Goal: Check status

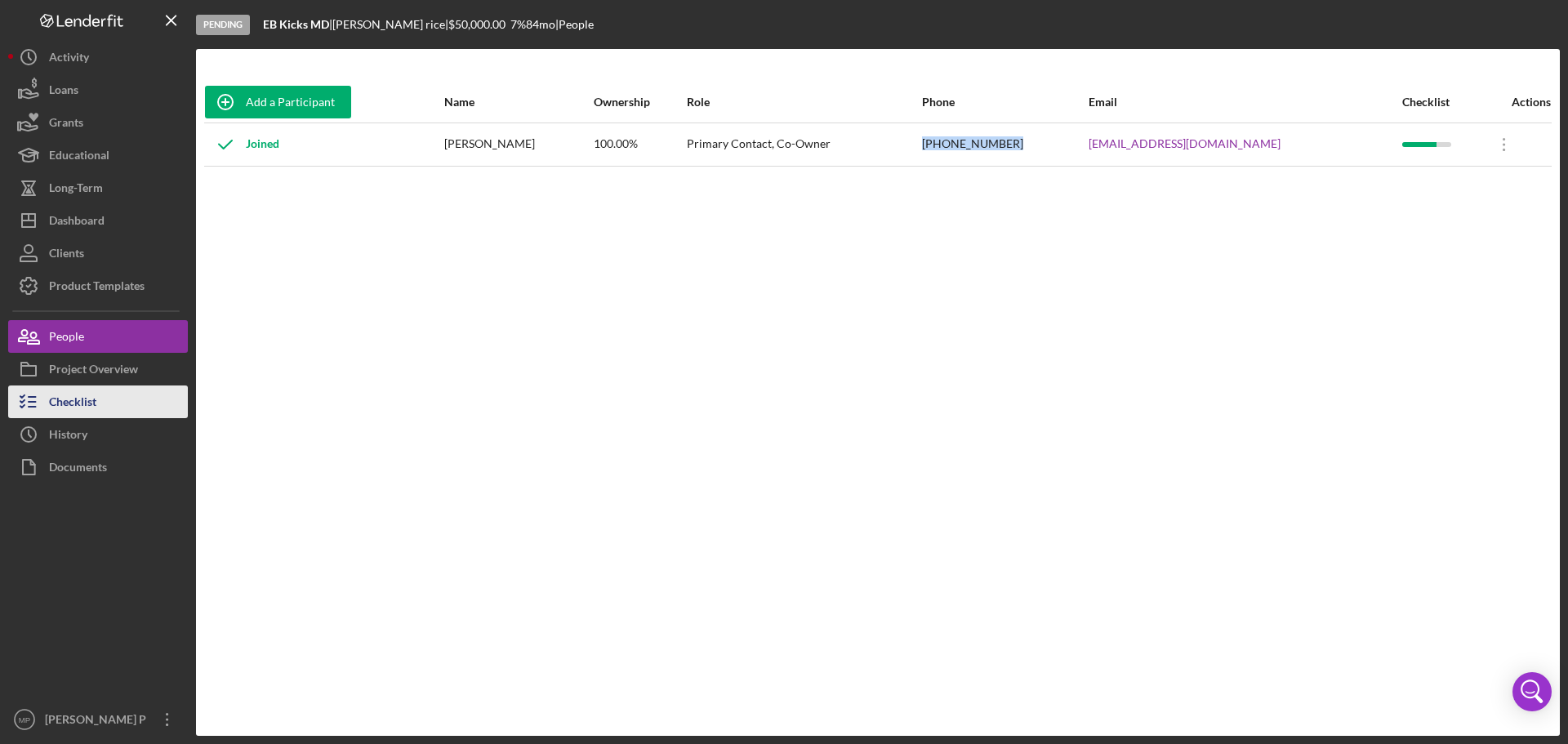
click at [68, 394] on div "Checklist" at bounding box center [73, 403] width 47 height 36
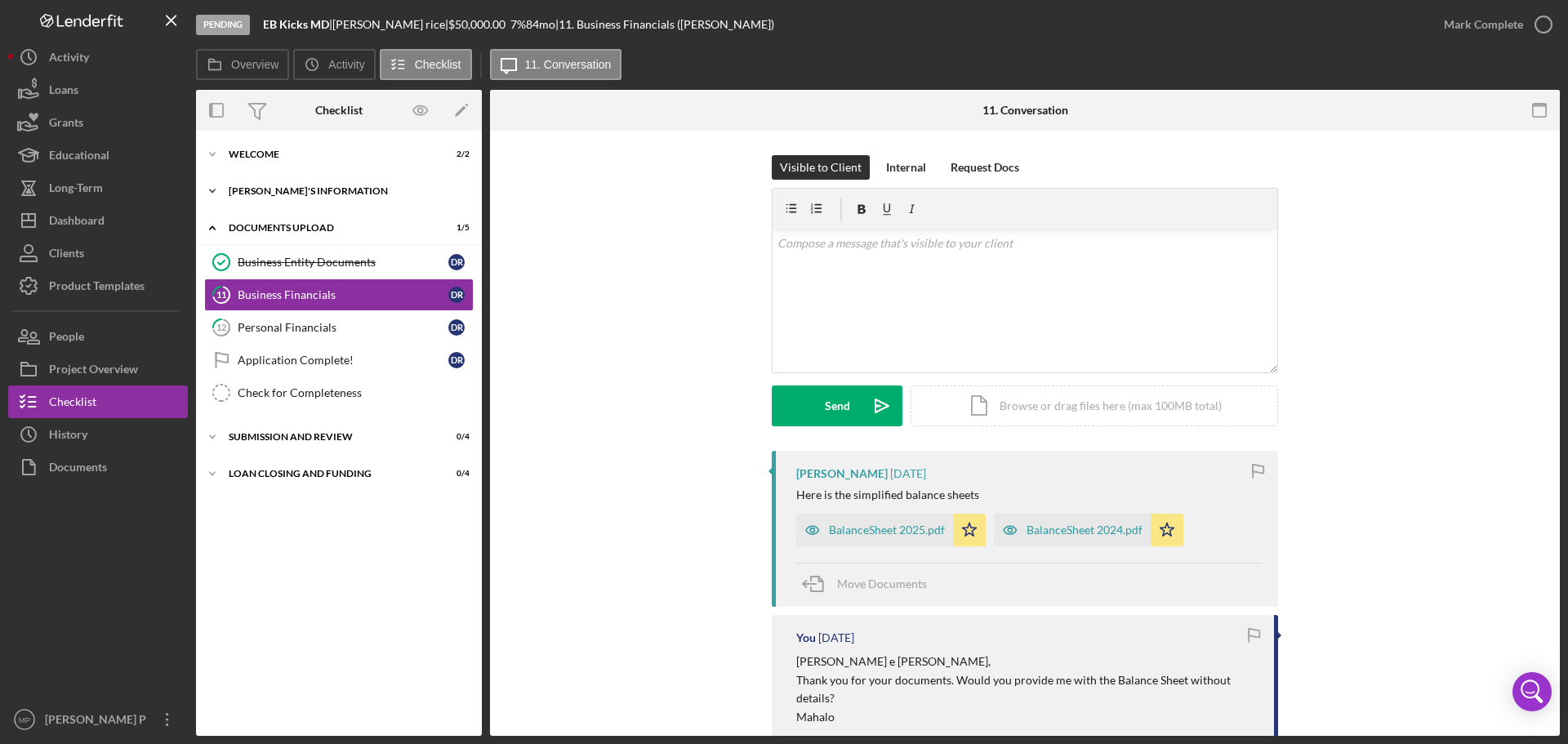
click at [308, 198] on div "Icon/Expander [PERSON_NAME]'S INFORMATION 10 / 10" at bounding box center [339, 191] width 286 height 33
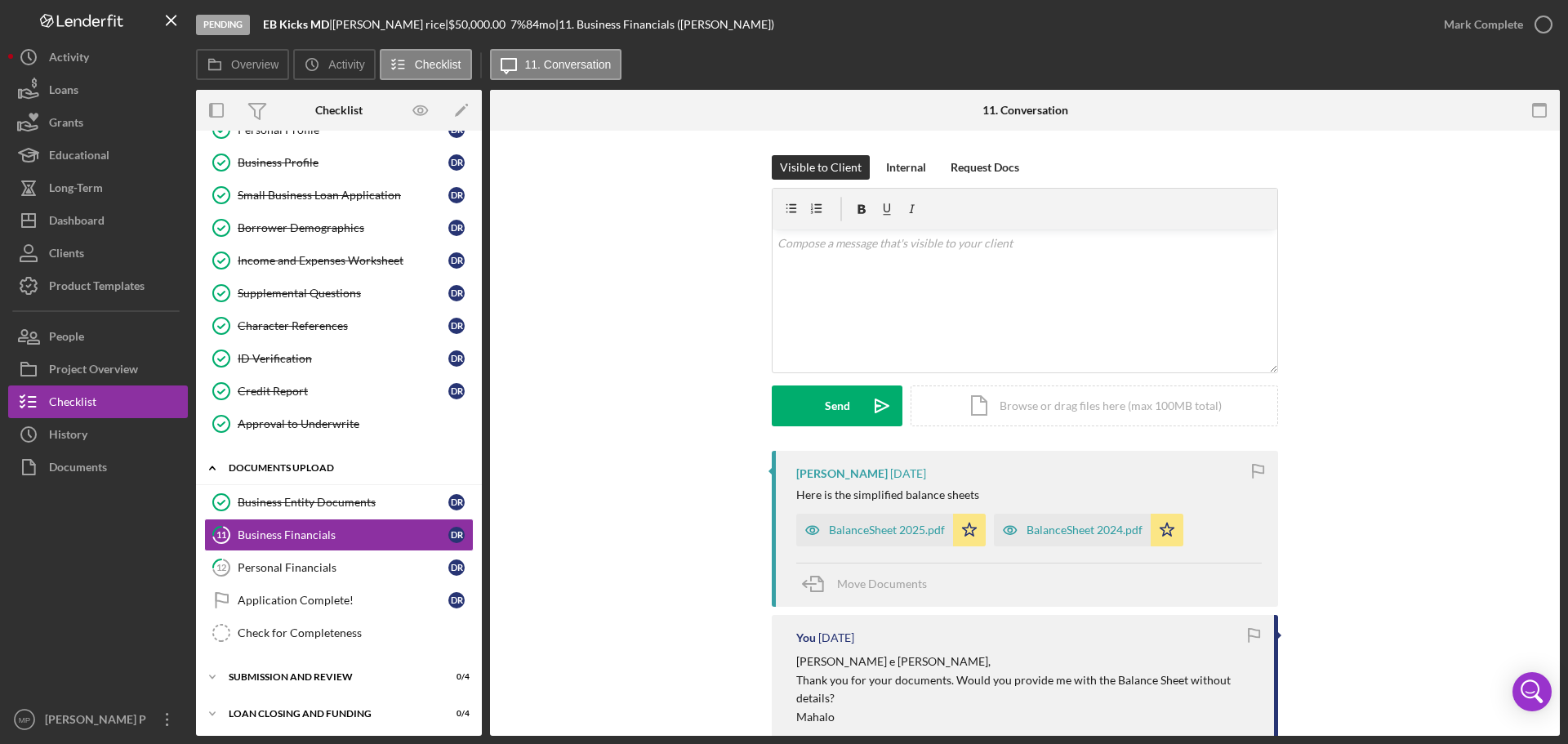
scroll to position [99, 0]
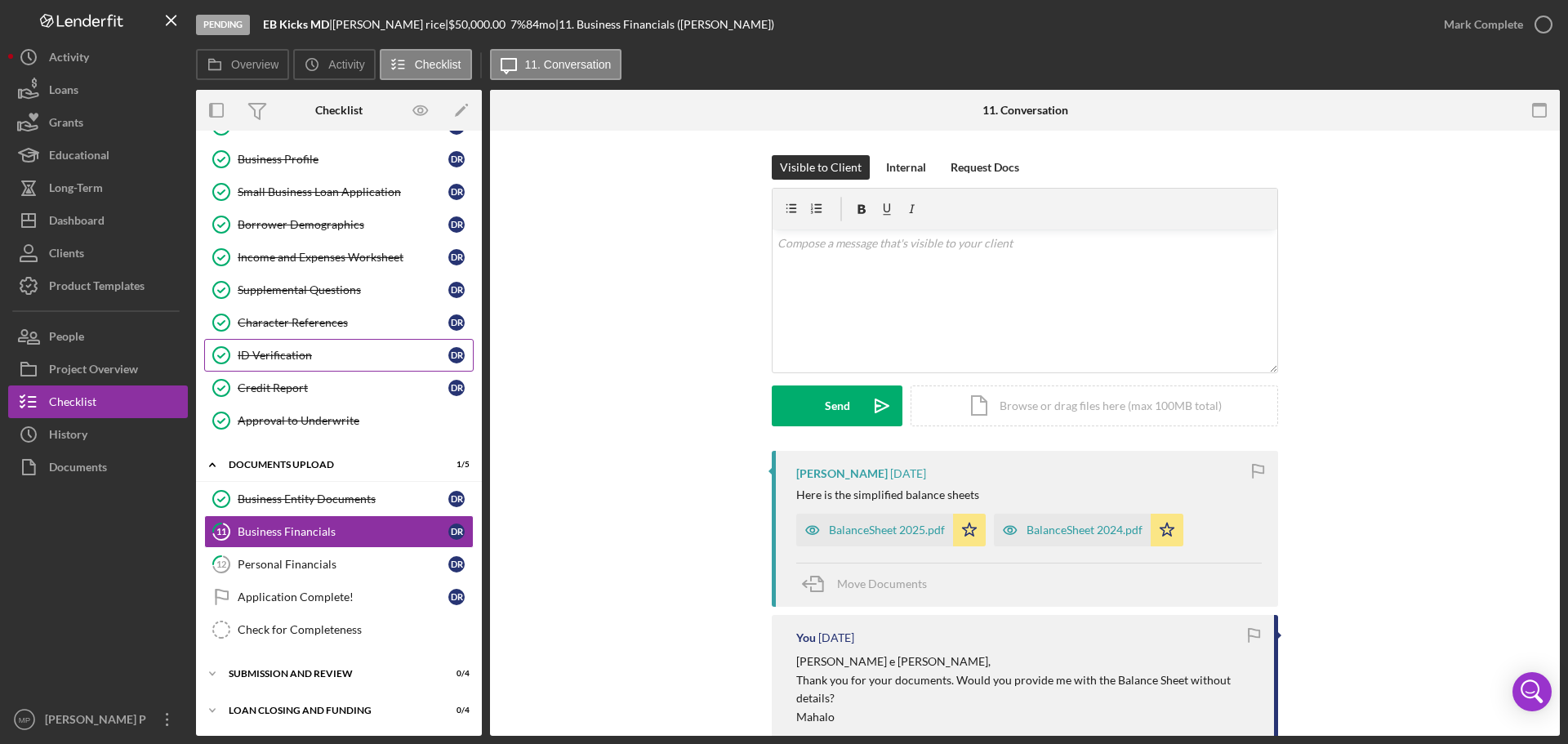
click at [336, 353] on div "ID Verification" at bounding box center [342, 355] width 210 height 13
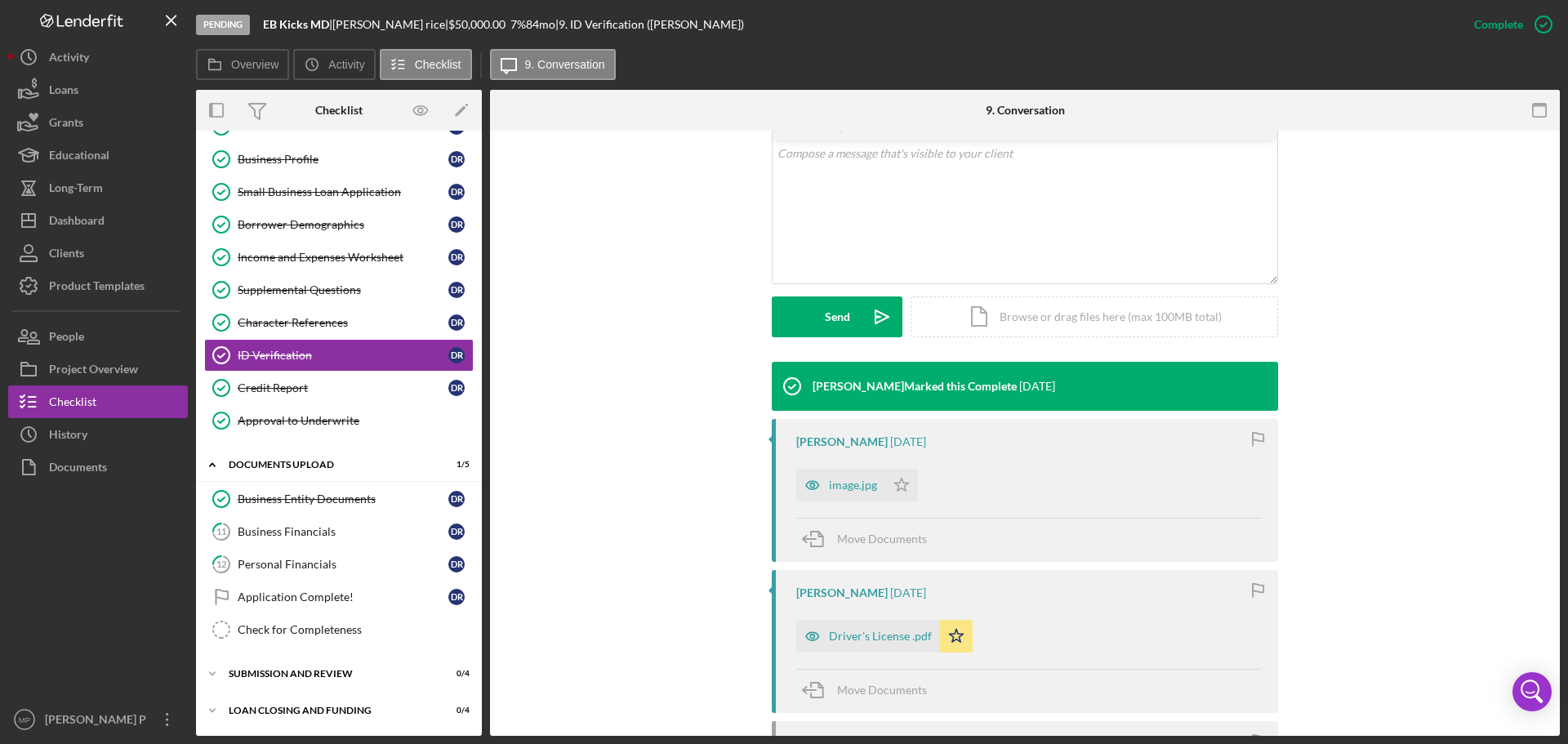
scroll to position [326, 0]
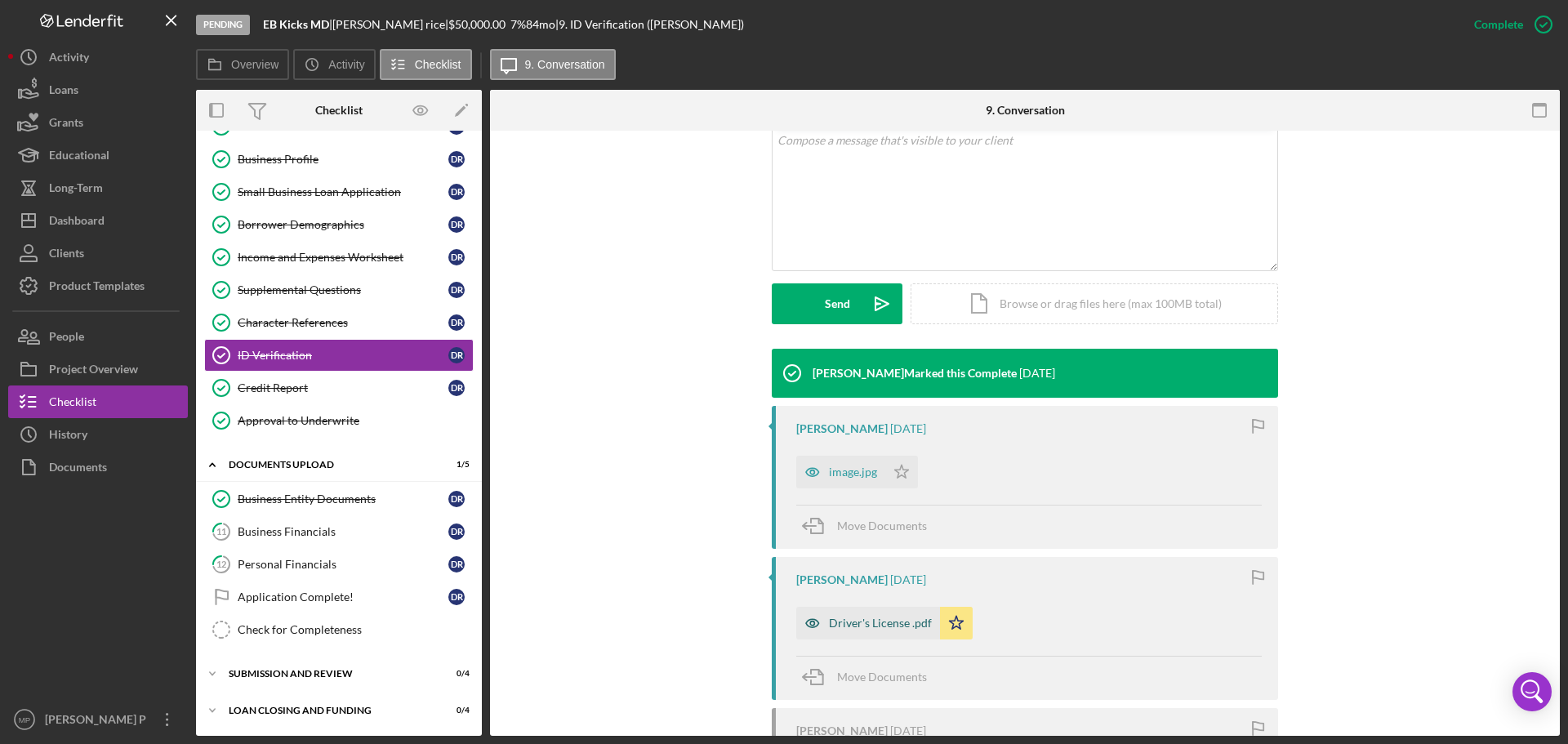
click at [889, 627] on div "Driver's License .pdf" at bounding box center [881, 622] width 103 height 13
